Goal: Navigation & Orientation: Go to known website

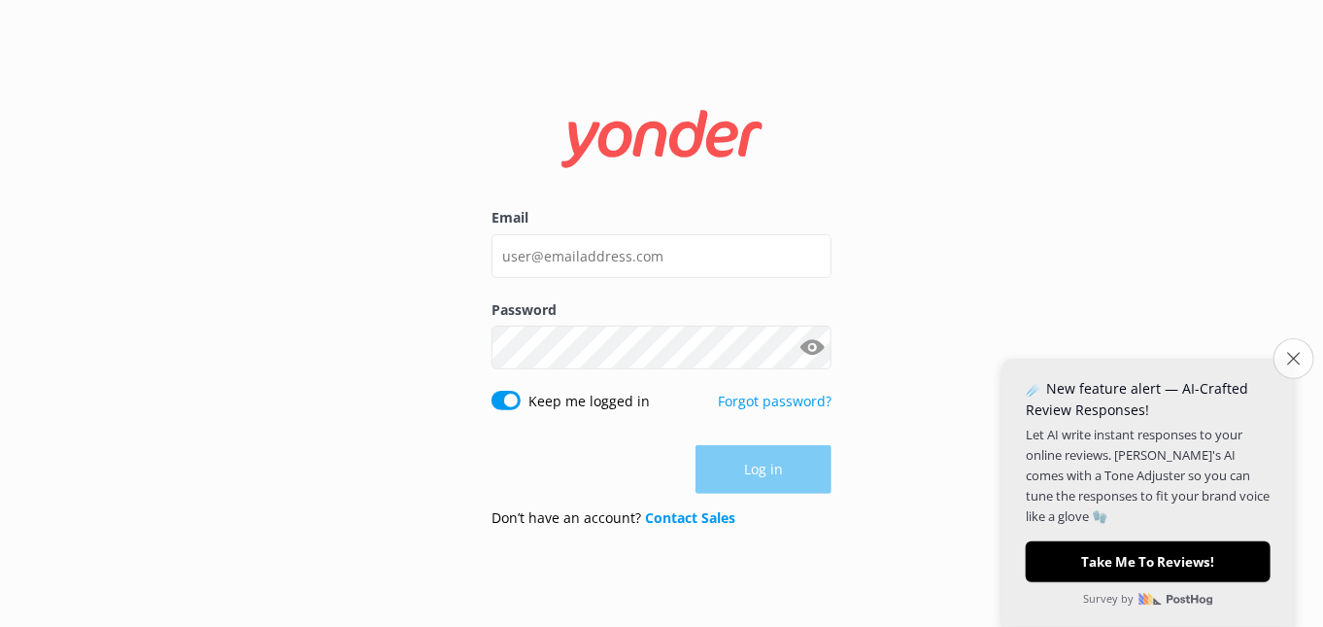
click at [1297, 362] on icon "Close survey" at bounding box center [1293, 358] width 13 height 13
